Goal: Task Accomplishment & Management: Complete application form

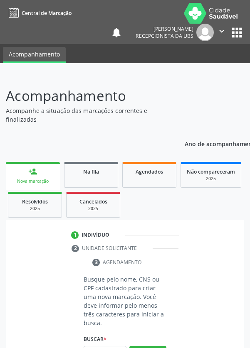
scroll to position [65, 0]
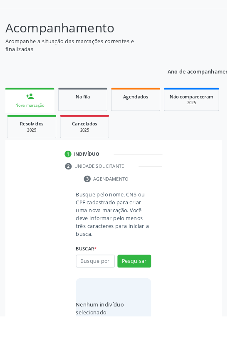
click at [108, 289] on input "text" at bounding box center [104, 288] width 43 height 14
click at [97, 290] on input "text" at bounding box center [104, 288] width 43 height 14
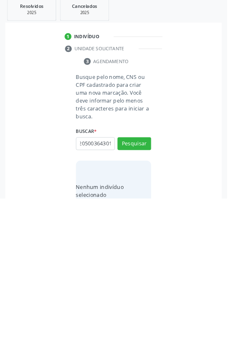
scroll to position [0, 15]
type input "701205003643013"
click at [166, 290] on button "Pesquisar" at bounding box center [147, 288] width 37 height 14
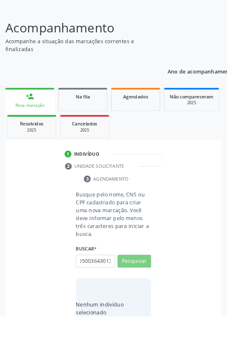
scroll to position [0, 0]
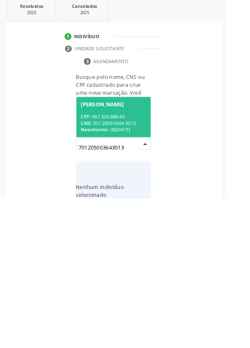
click at [131, 262] on div "CNS: 701 2050 0364 3013" at bounding box center [125, 265] width 72 height 7
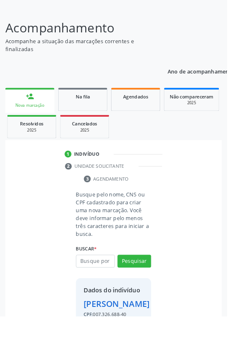
scroll to position [48, 0]
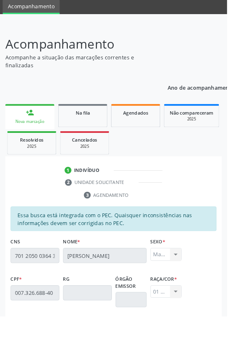
scroll to position [197, 0]
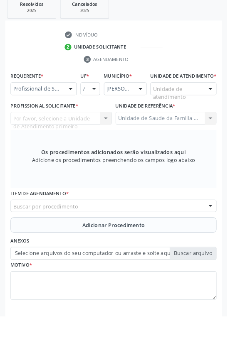
scroll to position [161, 0]
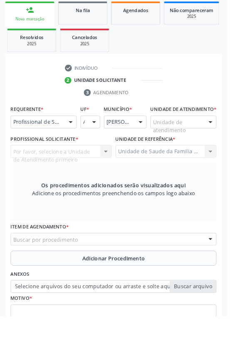
click at [81, 134] on div at bounding box center [77, 135] width 12 height 14
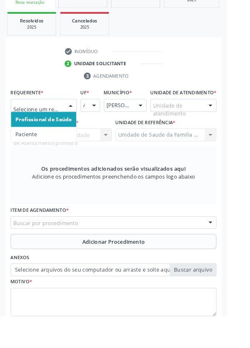
scroll to position [201, 0]
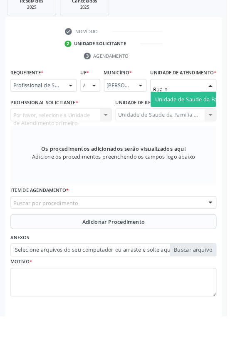
type input "Rua no"
click at [219, 113] on span "Unidade de Saude da Familia Rua [GEOGRAPHIC_DATA]" at bounding box center [248, 110] width 154 height 8
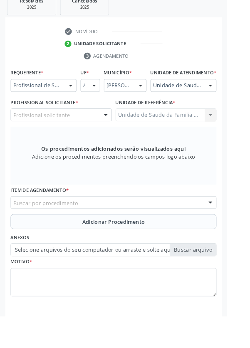
click at [120, 134] on div at bounding box center [116, 127] width 12 height 14
type input "J"
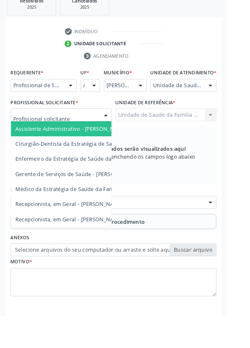
click at [81, 93] on div at bounding box center [77, 95] width 12 height 14
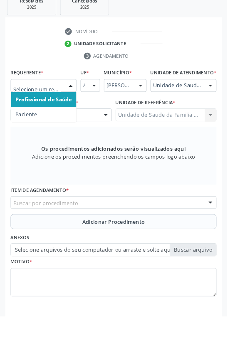
click at [55, 125] on span "Paciente" at bounding box center [48, 126] width 72 height 17
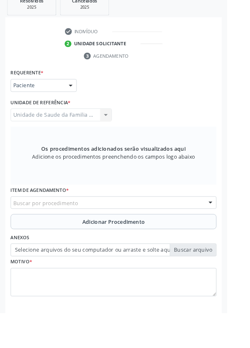
scroll to position [197, 0]
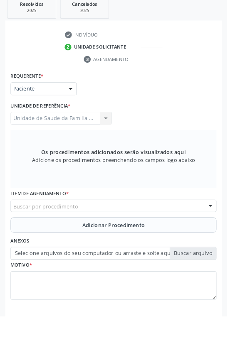
click at [146, 227] on div "Buscar por procedimento" at bounding box center [125, 227] width 226 height 14
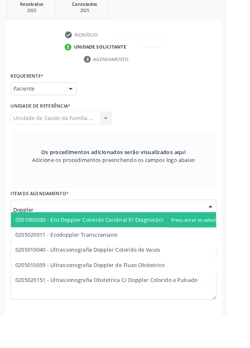
click at [110, 227] on input "Doppler" at bounding box center [118, 231] width 206 height 17
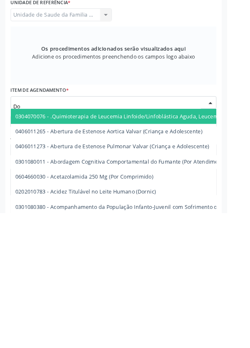
type input "D"
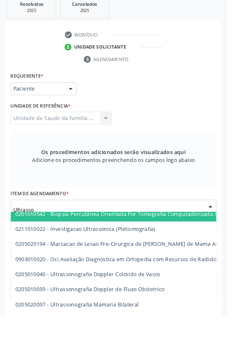
scroll to position [0, 0]
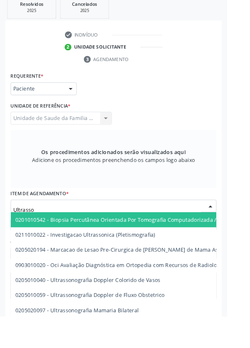
click at [78, 230] on input "Ultrasso" at bounding box center [118, 231] width 206 height 17
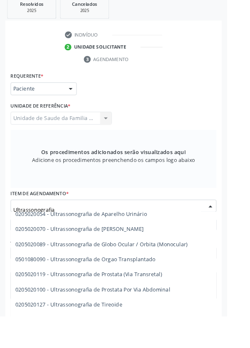
scroll to position [224, 0]
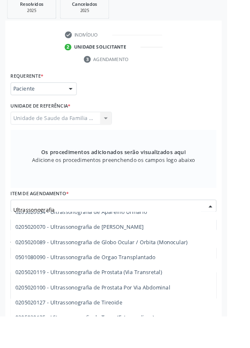
click at [92, 223] on input "Ultrassonografia" at bounding box center [118, 231] width 206 height 17
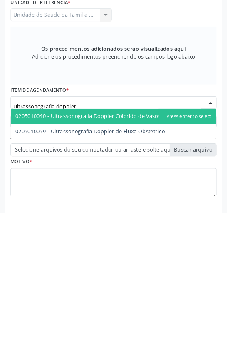
scroll to position [197, 0]
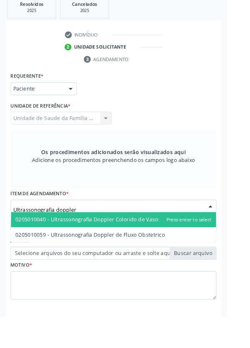
click at [133, 227] on input "Ultrassonografia doppler" at bounding box center [118, 231] width 206 height 17
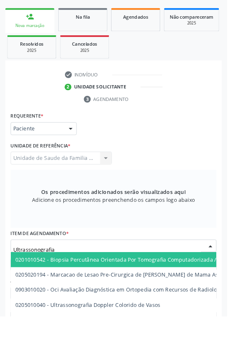
scroll to position [151, 0]
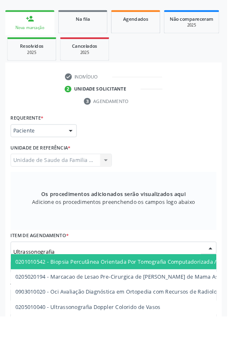
click at [139, 273] on input "Ultrassonografia" at bounding box center [118, 277] width 206 height 17
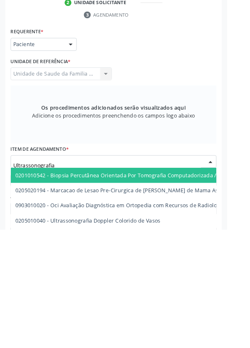
scroll to position [160, 0]
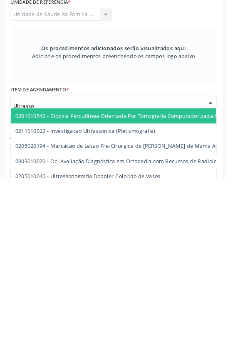
type input "Ultrass"
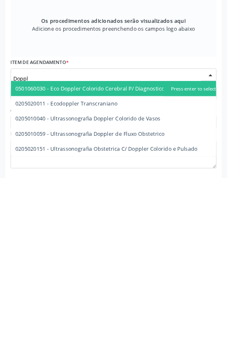
scroll to position [197, 0]
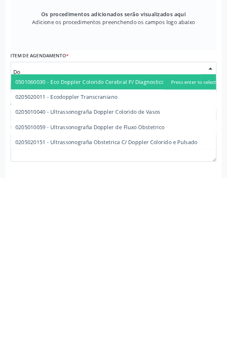
type input "D"
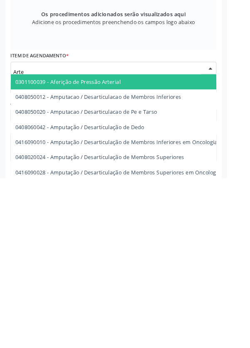
type input "Arter"
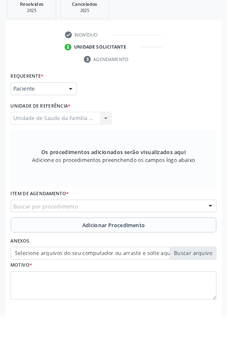
click at [164, 229] on div "Buscar por procedimento" at bounding box center [125, 227] width 226 height 14
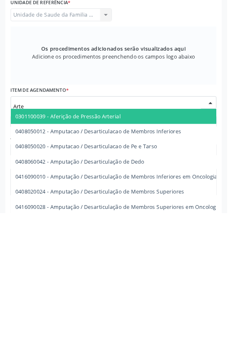
type input "Arte"
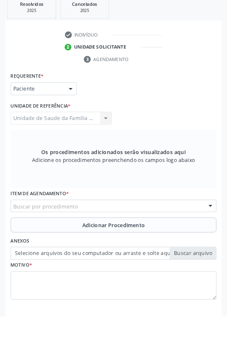
click at [153, 231] on div "Buscar por procedimento" at bounding box center [125, 227] width 226 height 14
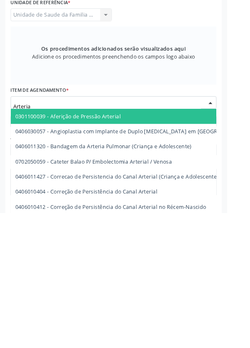
type input "Arterial"
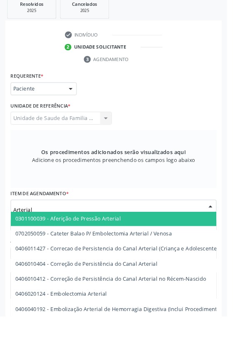
scroll to position [0, 0]
